Goal: Transaction & Acquisition: Purchase product/service

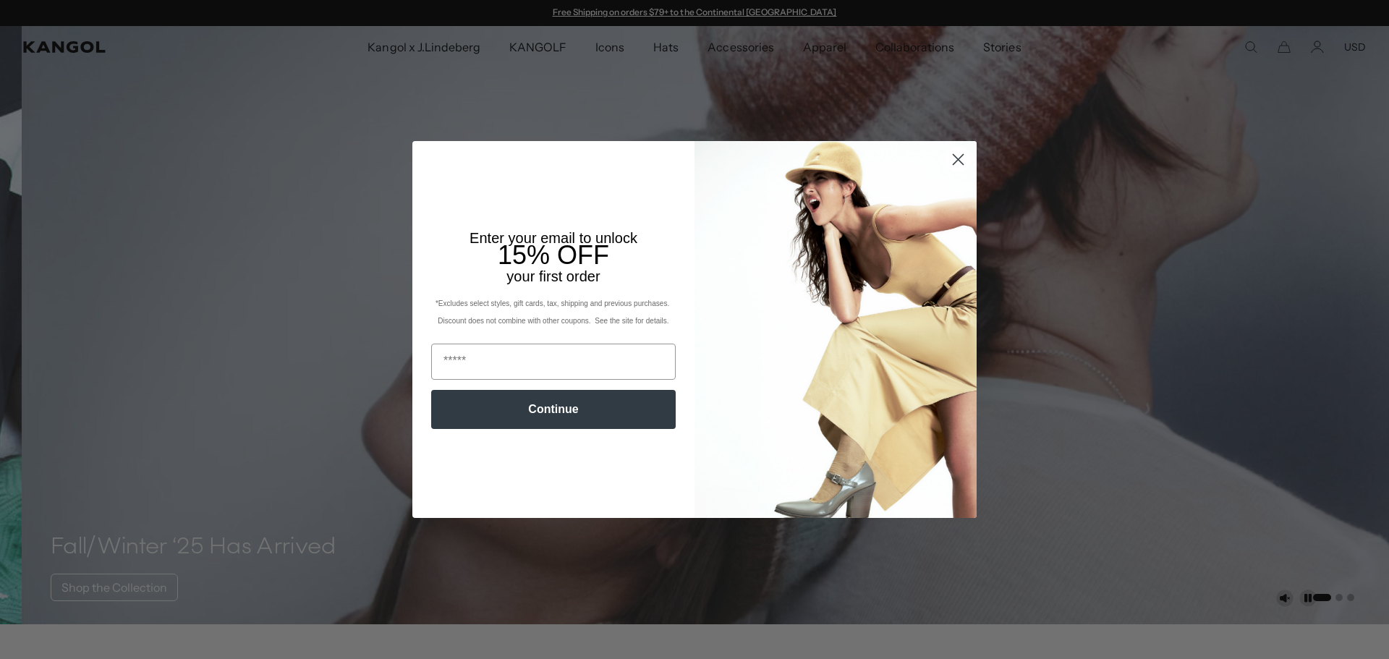
click at [959, 162] on circle "Close dialog" at bounding box center [958, 160] width 24 height 24
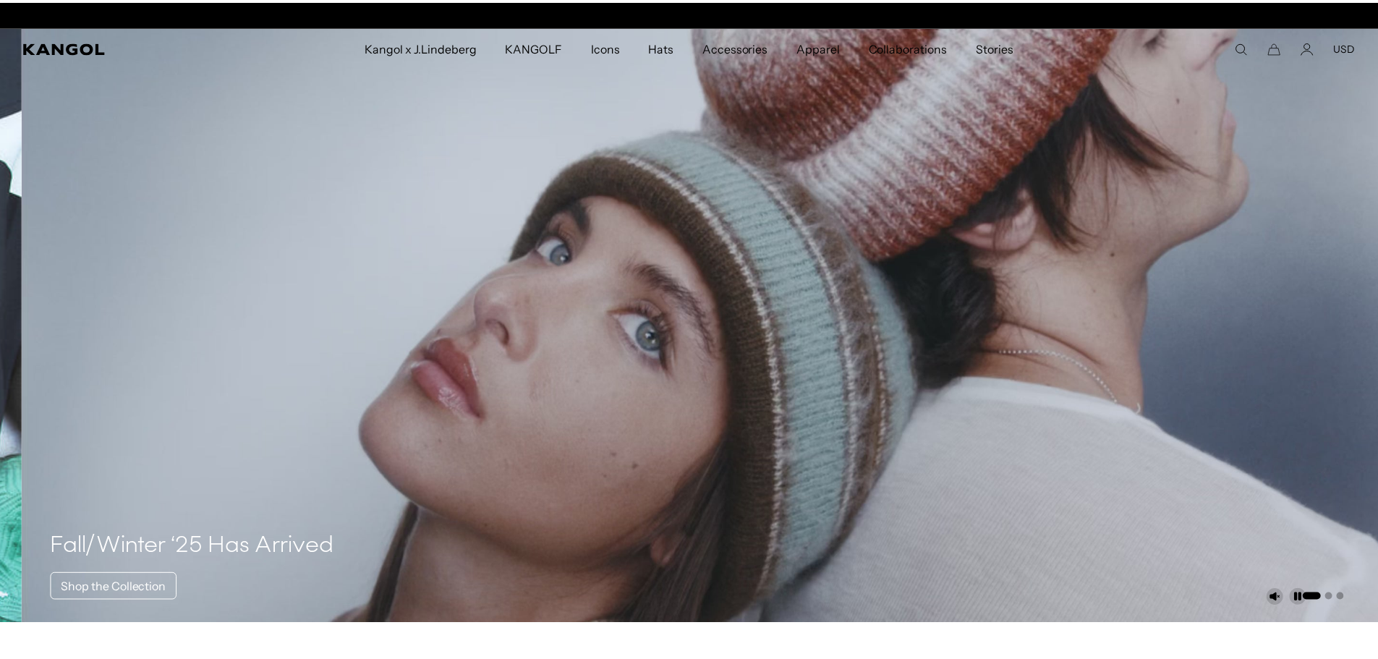
scroll to position [0, 298]
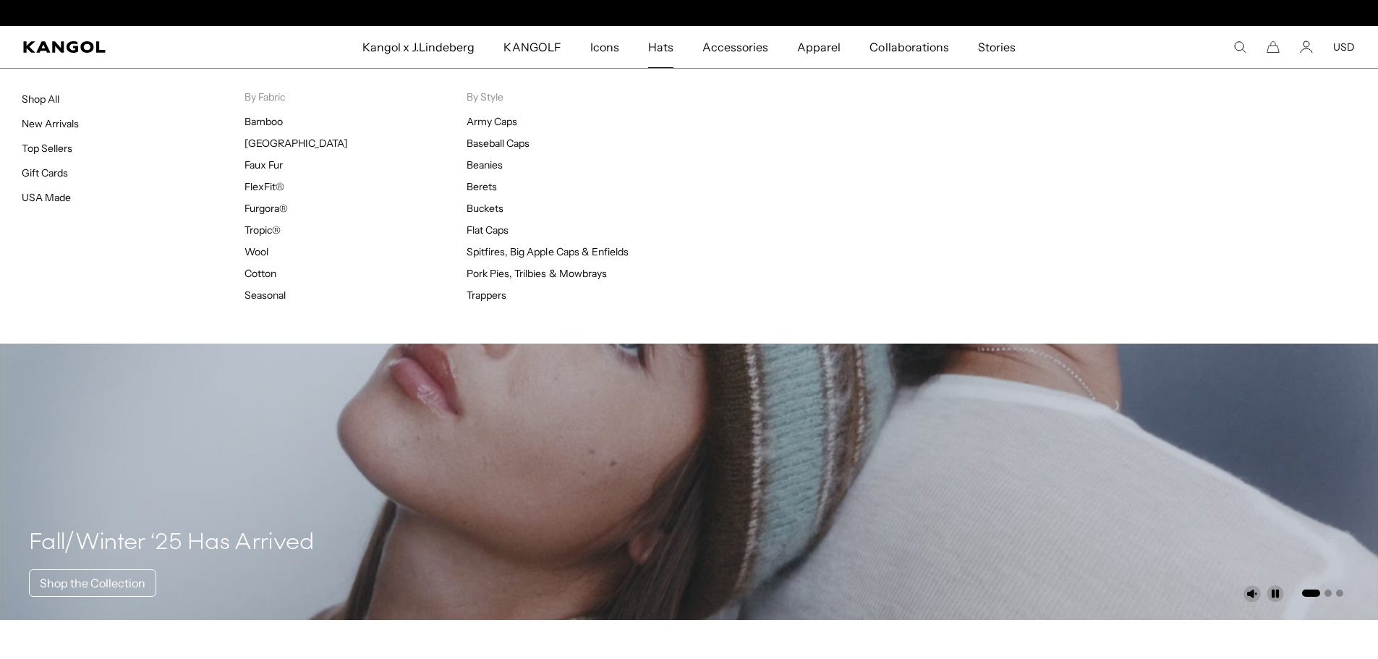
click at [650, 49] on span "Hats" at bounding box center [660, 47] width 25 height 42
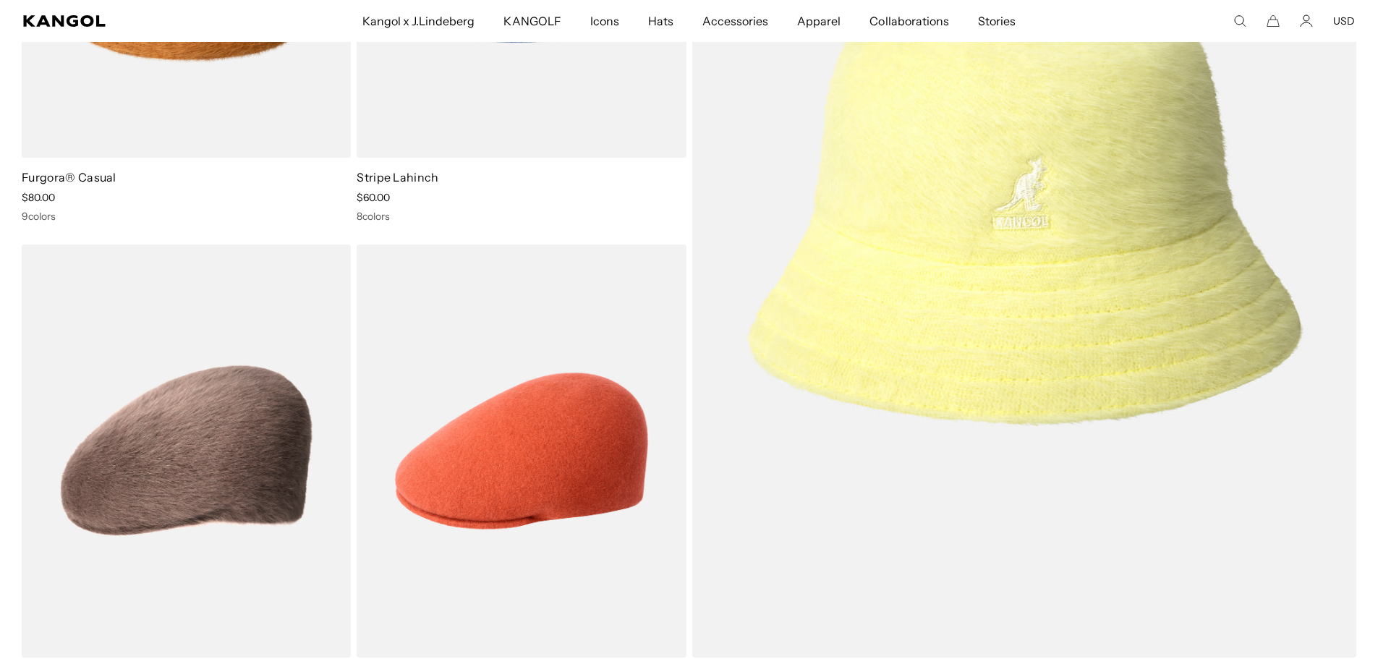
click at [101, 29] on comp-header "Kangol x J.Lindeberg Kangol x J.Lindeberg Men's Shop All Headwear Tops Outerwea…" at bounding box center [689, 21] width 1378 height 42
click at [83, 21] on icon "Kangol" at bounding box center [64, 21] width 83 height 12
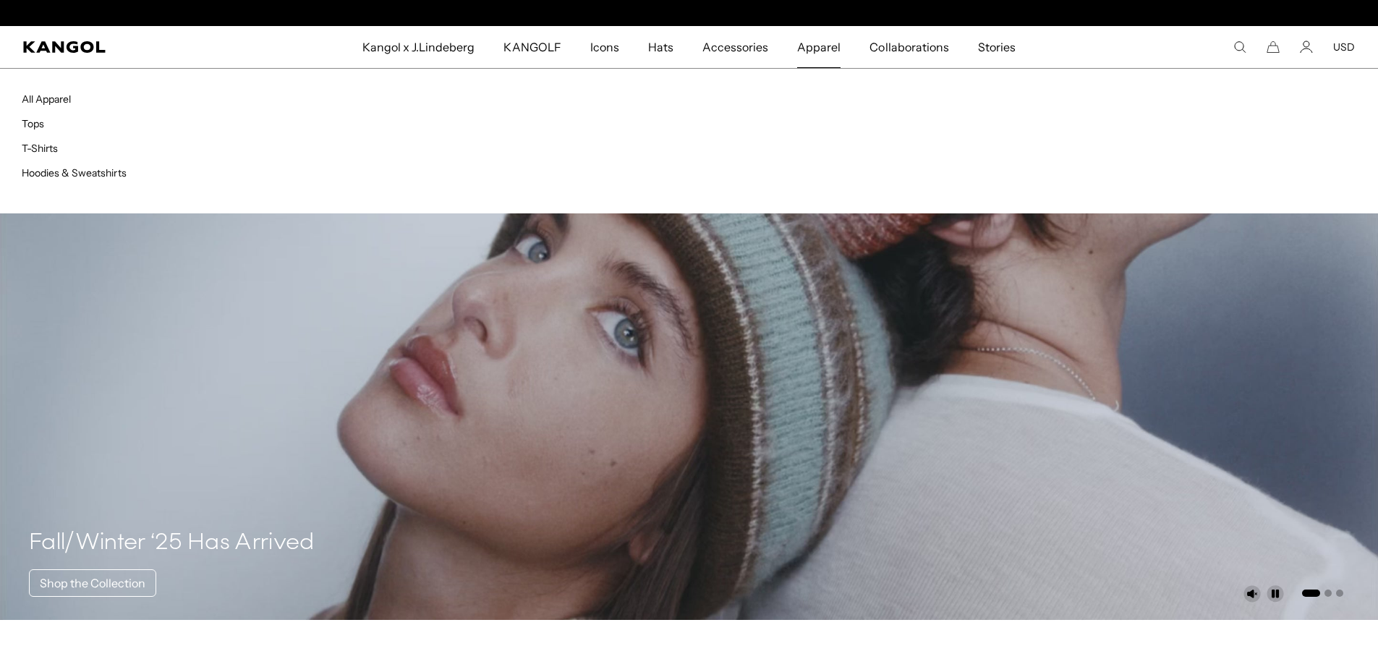
scroll to position [0, 298]
click at [102, 169] on link "Hoodies & Sweatshirts" at bounding box center [74, 172] width 105 height 13
